Goal: Task Accomplishment & Management: Complete application form

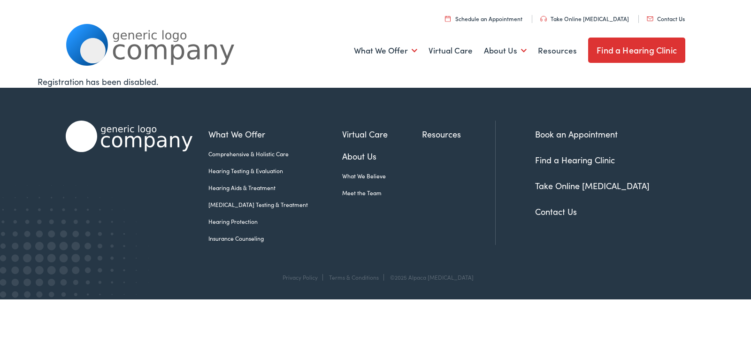
click at [647, 15] on link "Contact Us" at bounding box center [666, 19] width 38 height 8
click at [535, 206] on link "Contact Us" at bounding box center [556, 212] width 42 height 12
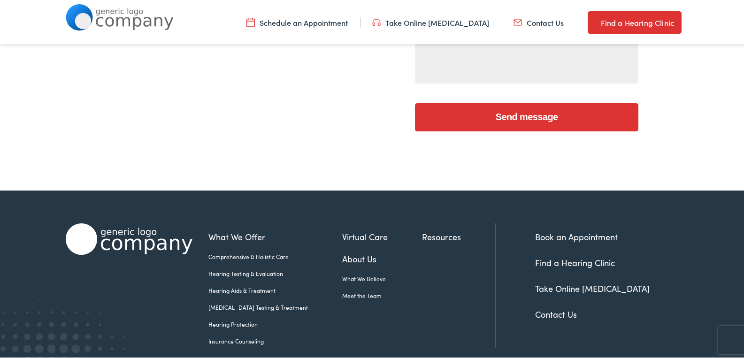
scroll to position [265, 0]
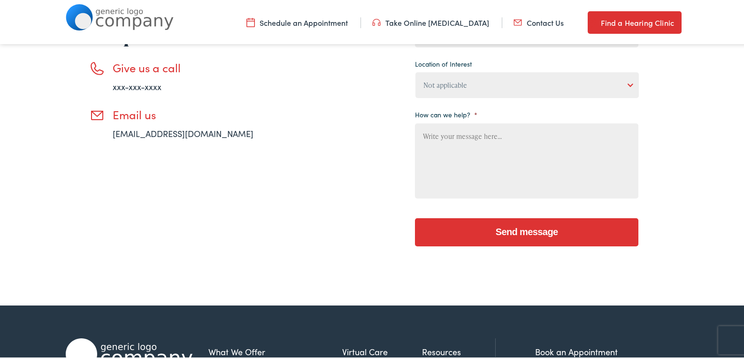
drag, startPoint x: 472, startPoint y: 163, endPoint x: 464, endPoint y: 157, distance: 10.7
click at [471, 163] on textarea "How can we help? *" at bounding box center [526, 159] width 223 height 75
paste textarea "Beloved Website Owner, In [DATE] digital world, the right app can set your busi…"
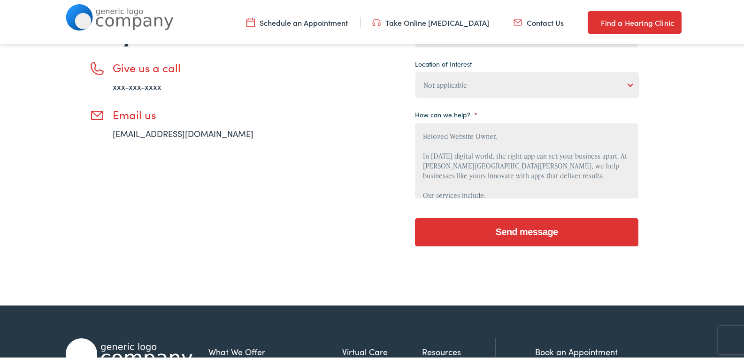
scroll to position [169, 0]
type textarea "Beloved Website Owner, In [DATE] digital world, the right app can set your busi…"
drag, startPoint x: 520, startPoint y: 90, endPoint x: 527, endPoint y: 94, distance: 8.5
click at [521, 90] on select "Not applicable [PERSON_NAME] [MEDICAL_DATA], Seguin Estes [MEDICAL_DATA], San […" at bounding box center [526, 83] width 223 height 26
select select "[PERSON_NAME] [MEDICAL_DATA], [GEOGRAPHIC_DATA]"
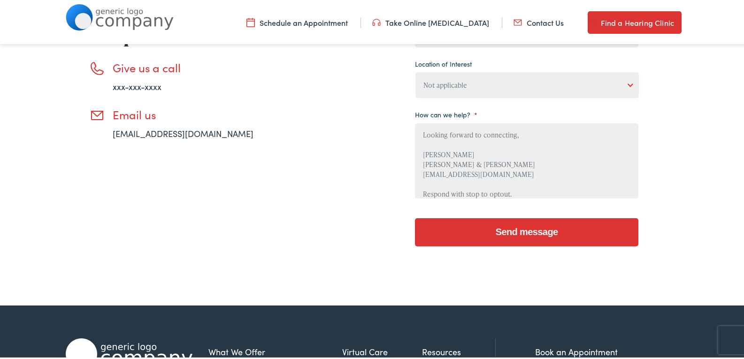
click at [415, 70] on select "Not applicable [PERSON_NAME] [MEDICAL_DATA], Seguin Estes [MEDICAL_DATA], San […" at bounding box center [526, 83] width 223 height 26
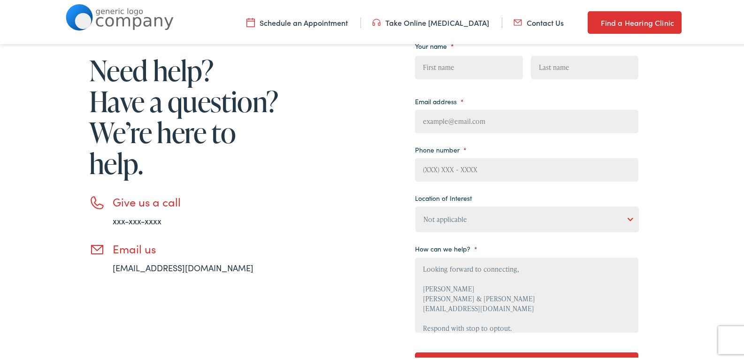
scroll to position [108, 0]
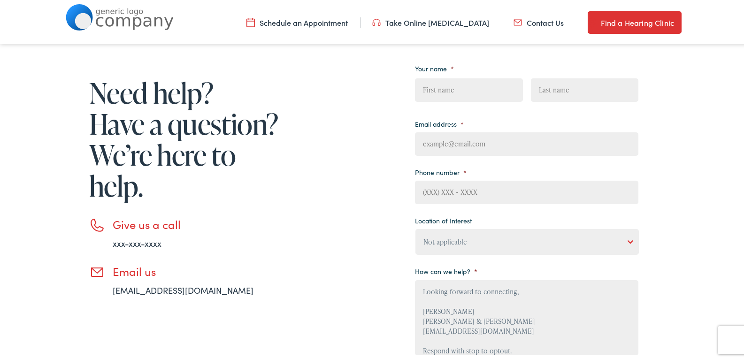
click at [530, 146] on input "Email address *" at bounding box center [526, 141] width 223 height 23
type input "[EMAIL_ADDRESS][DOMAIN_NAME]"
type input "[PERSON_NAME]"
type input "8149805065"
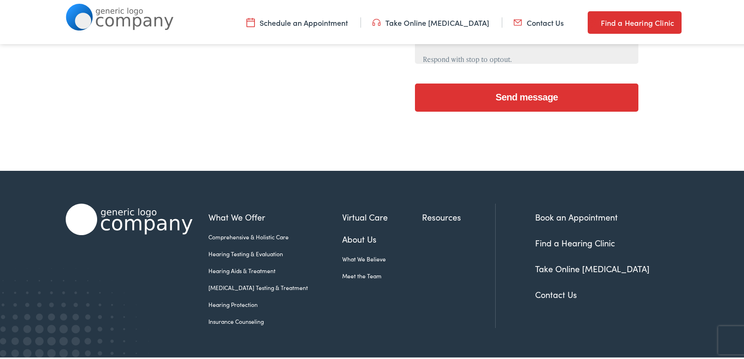
scroll to position [421, 0]
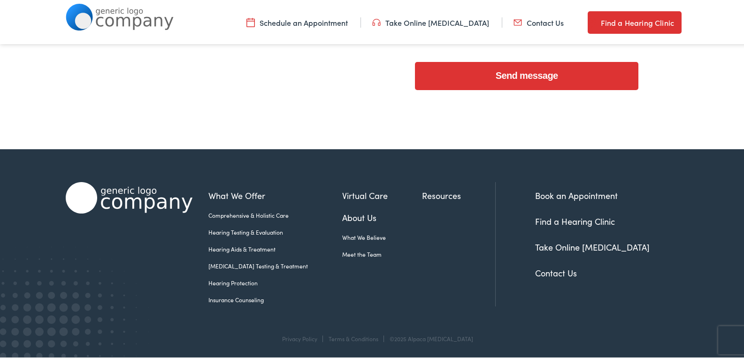
click at [489, 88] on div "Send message" at bounding box center [526, 73] width 223 height 40
click at [490, 83] on input "Send message" at bounding box center [526, 74] width 223 height 28
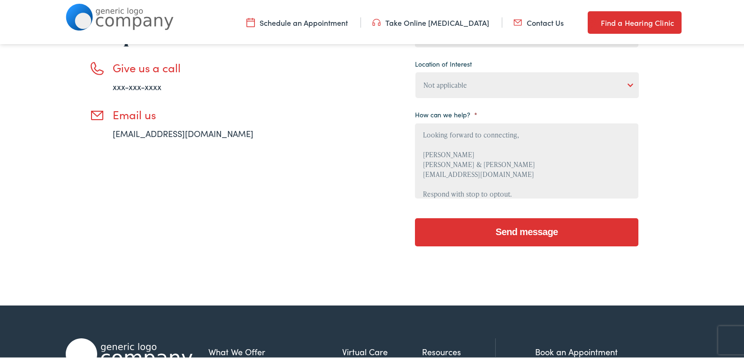
click at [456, 244] on input "Send message" at bounding box center [526, 230] width 223 height 28
click at [456, 240] on input "Send message" at bounding box center [526, 230] width 223 height 28
click at [455, 239] on input "Send message" at bounding box center [526, 230] width 223 height 28
click at [454, 240] on input "Send message" at bounding box center [526, 230] width 223 height 28
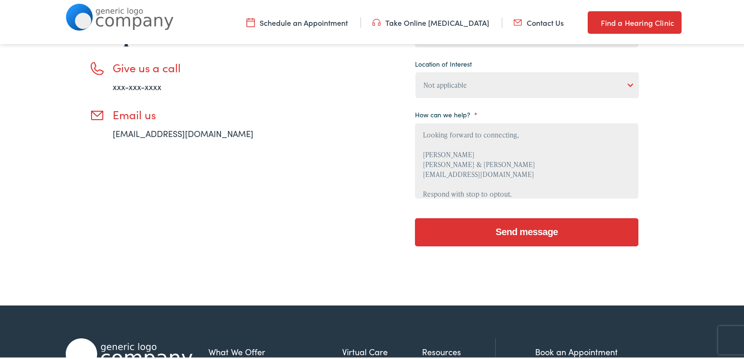
click at [454, 243] on input "Send message" at bounding box center [526, 230] width 223 height 28
click at [481, 181] on textarea "Beloved Website Owner, In [DATE] digital world, the right app can set your busi…" at bounding box center [526, 159] width 223 height 75
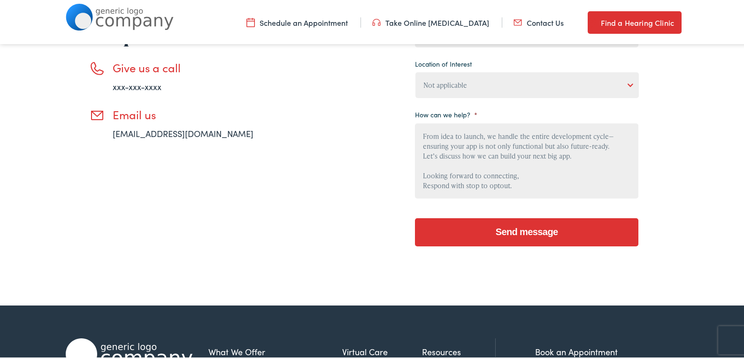
scroll to position [128, 0]
type textarea "Beloved Website Owner, In [DATE] digital world, the right app can set your busi…"
click at [482, 242] on input "Send message" at bounding box center [526, 230] width 223 height 28
click at [460, 164] on textarea "Beloved Website Owner, In [DATE] digital world, the right app can set your busi…" at bounding box center [526, 159] width 223 height 75
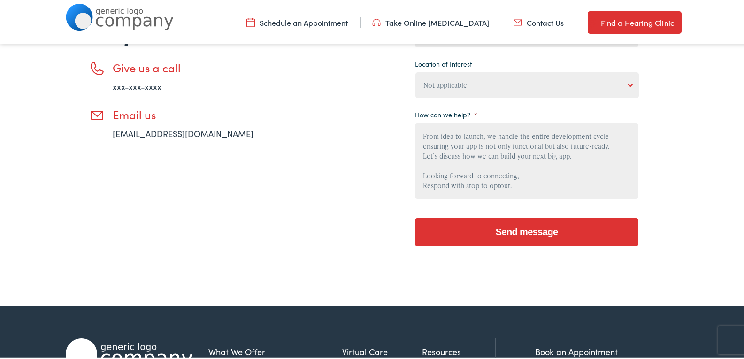
click at [499, 82] on select "Not applicable [PERSON_NAME] [MEDICAL_DATA], Seguin Estes [MEDICAL_DATA], San […" at bounding box center [526, 83] width 223 height 26
select select "[PERSON_NAME] [MEDICAL_DATA], Round Rock"
click at [415, 70] on select "Not applicable [PERSON_NAME] [MEDICAL_DATA], Seguin Estes [MEDICAL_DATA], San […" at bounding box center [526, 83] width 223 height 26
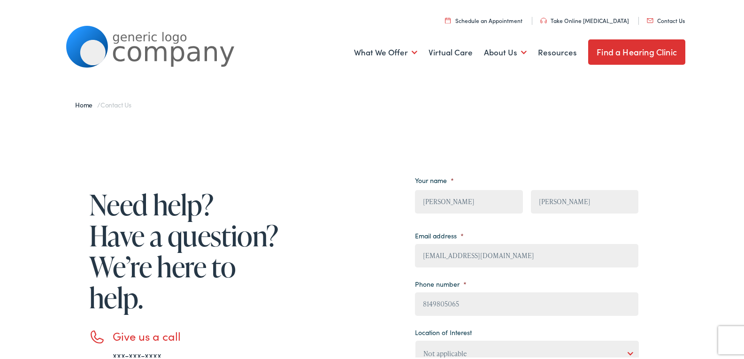
scroll to position [313, 0]
